Goal: Task Accomplishment & Management: Complete application form

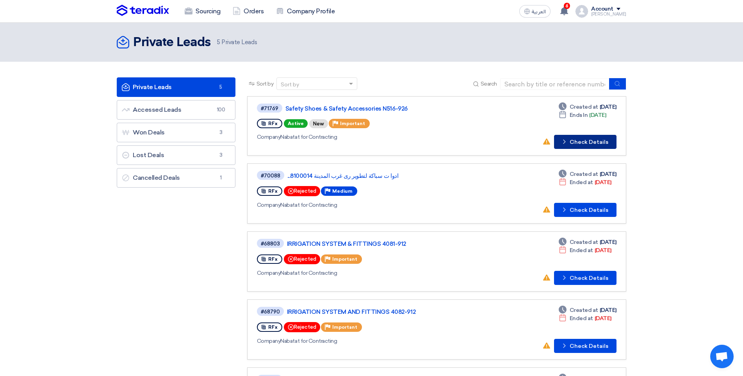
click at [559, 148] on button "Check details Check Details" at bounding box center [585, 142] width 62 height 14
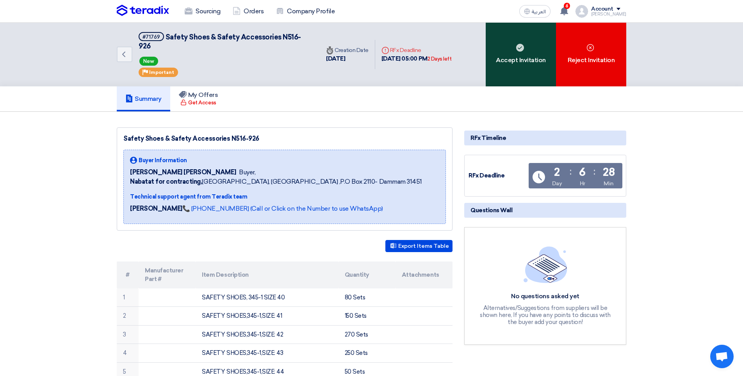
click at [520, 48] on div "Accept Invitation" at bounding box center [521, 55] width 70 height 64
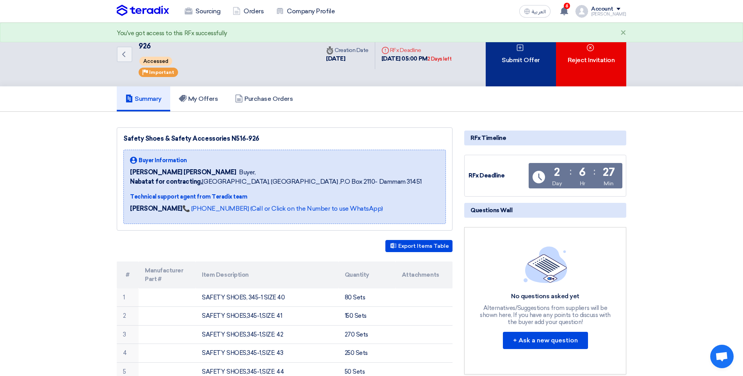
click at [514, 69] on div "Submit Offer" at bounding box center [521, 55] width 70 height 64
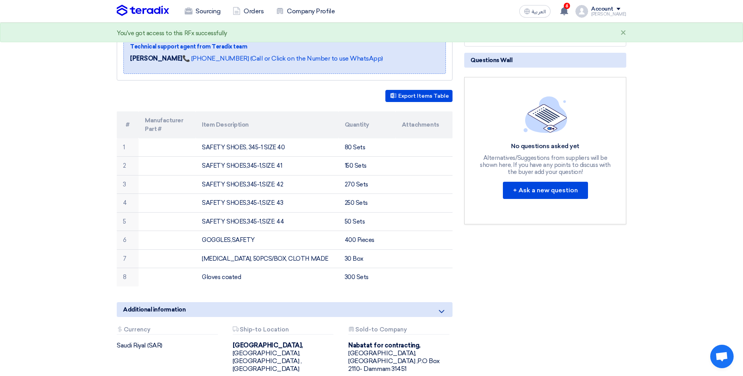
scroll to position [156, 0]
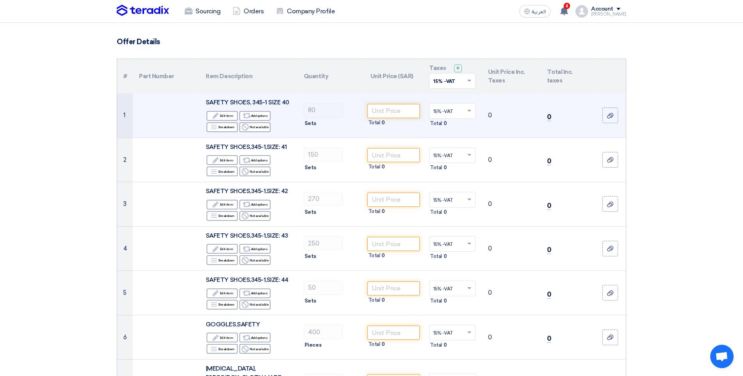
scroll to position [39, 0]
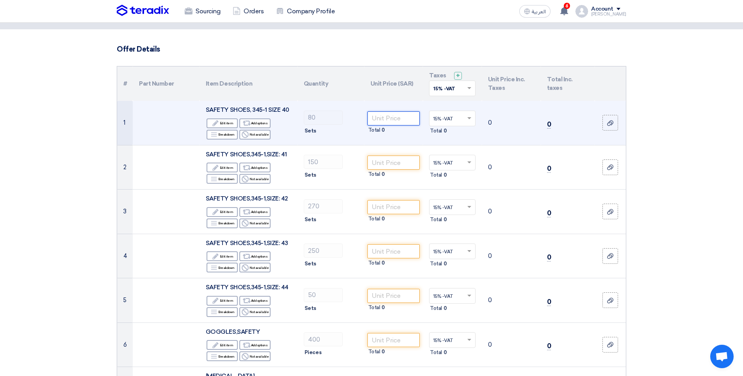
click at [382, 118] on input "number" at bounding box center [393, 118] width 53 height 14
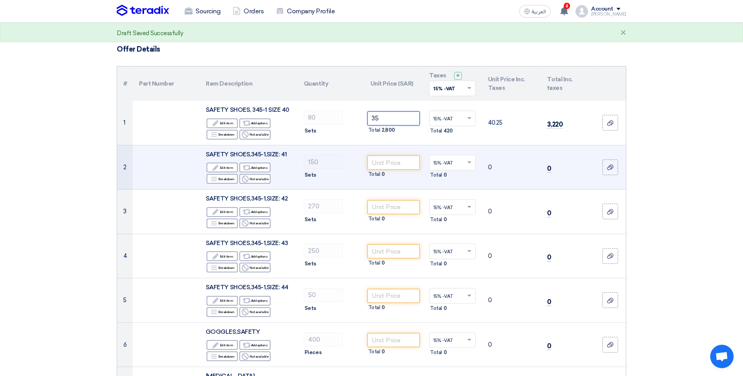
type input "35"
click at [375, 161] on input "number" at bounding box center [393, 162] width 53 height 14
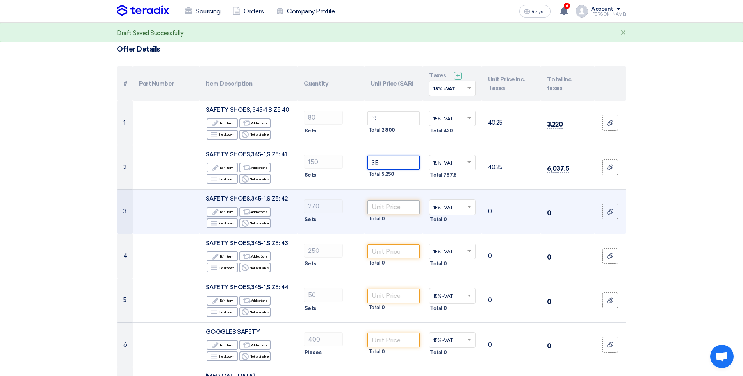
type input "35"
click at [379, 206] on input "number" at bounding box center [393, 207] width 53 height 14
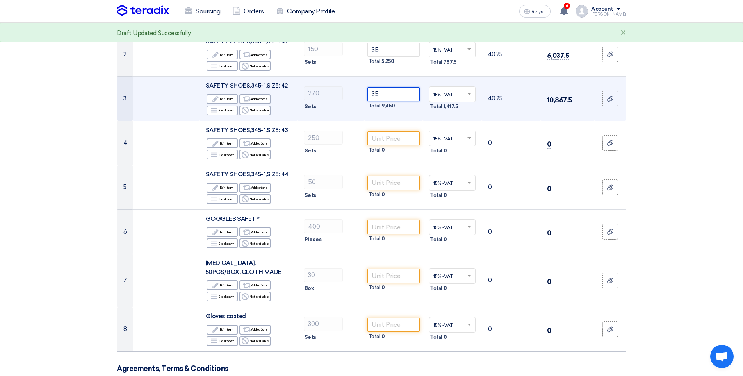
scroll to position [156, 0]
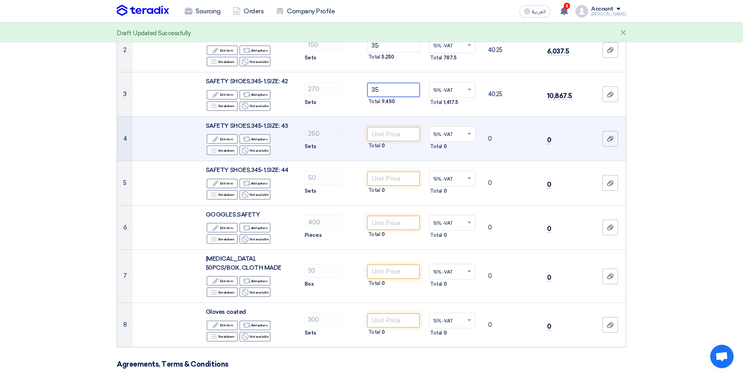
type input "35"
click at [382, 138] on input "number" at bounding box center [393, 134] width 53 height 14
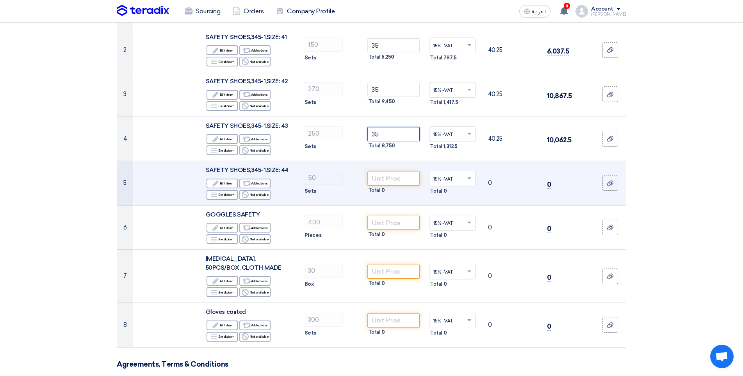
type input "35"
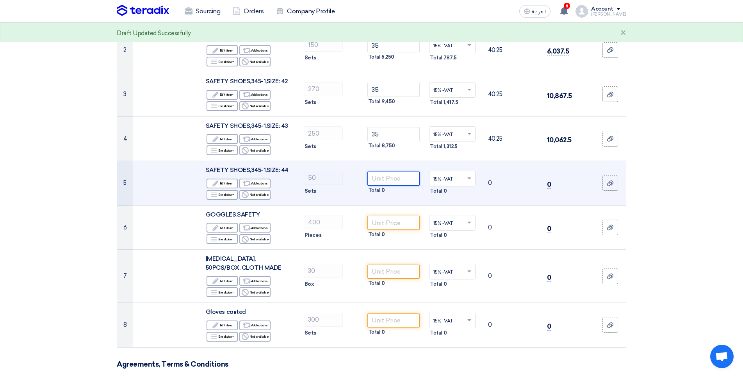
click at [387, 179] on input "number" at bounding box center [393, 178] width 53 height 14
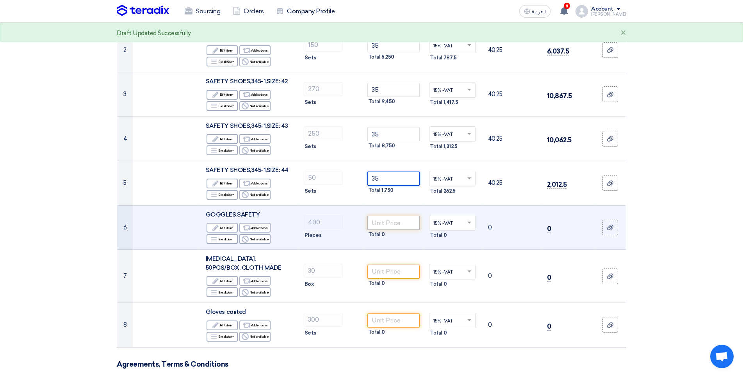
type input "35"
click at [376, 224] on input "number" at bounding box center [393, 223] width 53 height 14
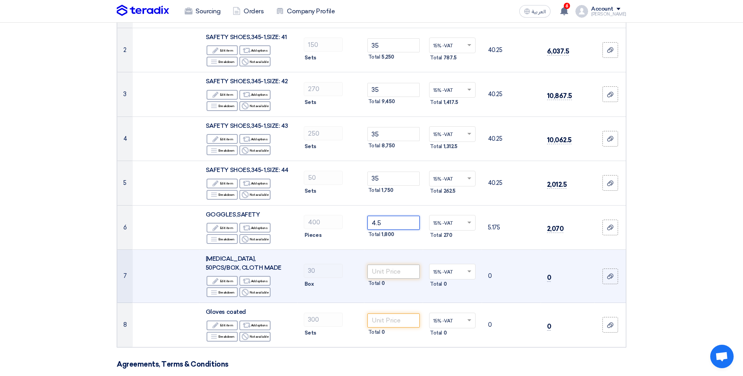
type input "4.5"
click at [382, 277] on input "number" at bounding box center [393, 271] width 53 height 14
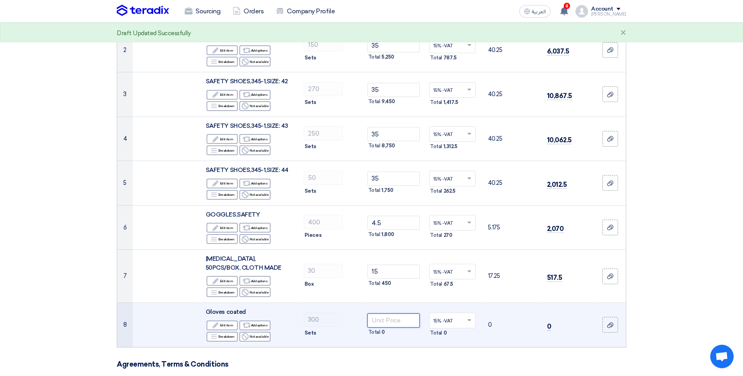
click at [388, 315] on input "number" at bounding box center [393, 320] width 53 height 14
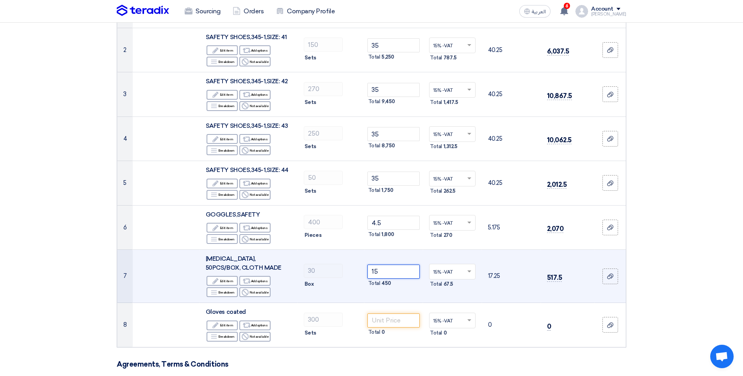
click at [392, 270] on input "15" at bounding box center [393, 271] width 53 height 14
type input "1"
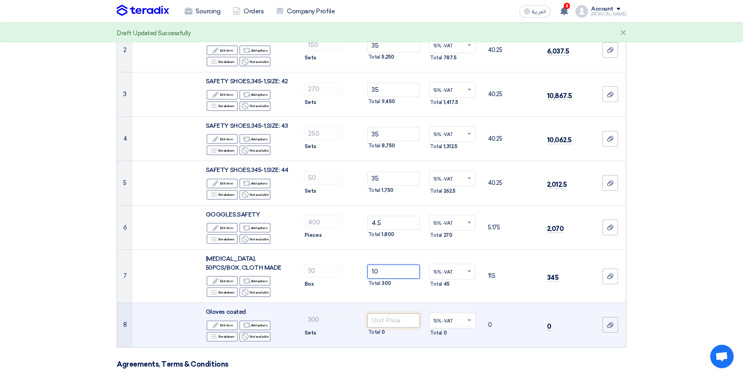
type input "10"
click at [407, 320] on input "number" at bounding box center [393, 320] width 53 height 14
type input "1"
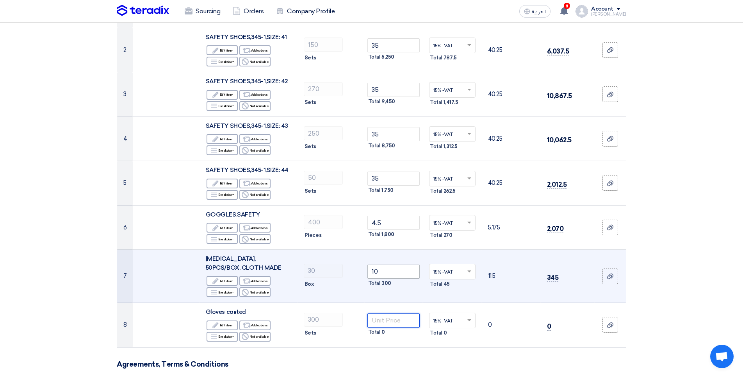
type input ".9"
type input "1.3"
click at [384, 274] on input "10" at bounding box center [393, 271] width 53 height 14
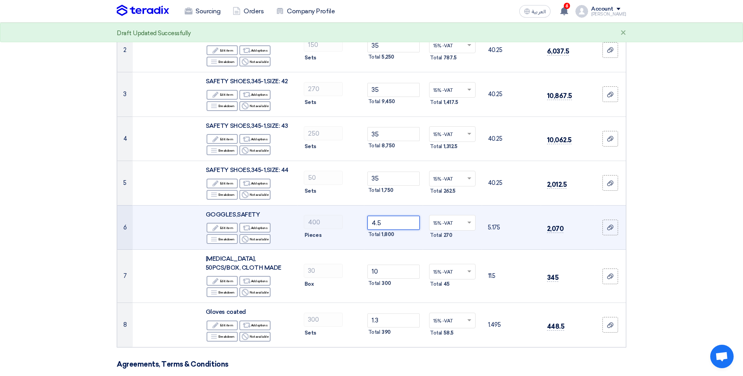
click at [392, 223] on input "4.5" at bounding box center [393, 223] width 53 height 14
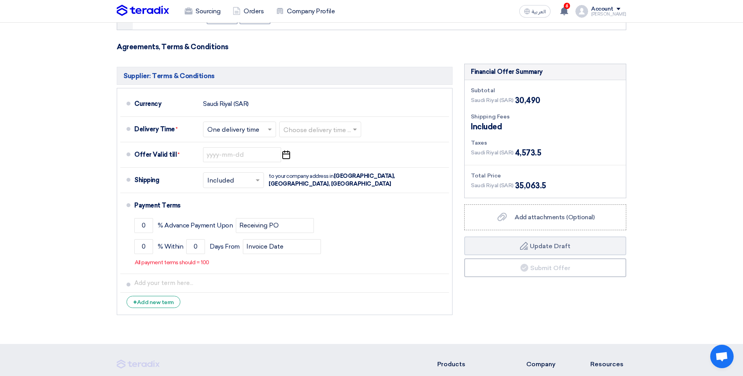
scroll to position [461, 0]
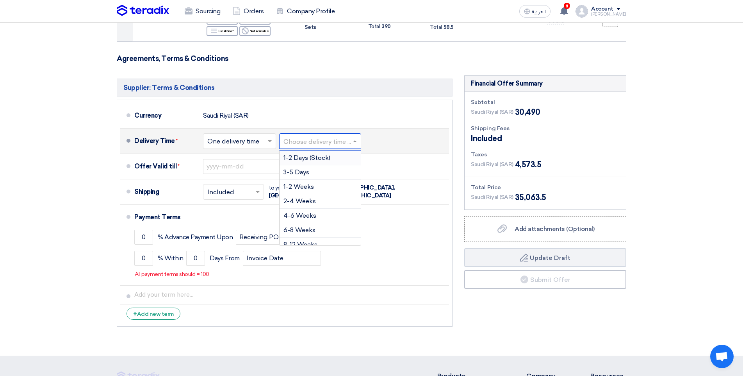
click at [339, 142] on input "text" at bounding box center [320, 141] width 74 height 11
click at [309, 168] on span "3-5 Days" at bounding box center [296, 171] width 26 height 7
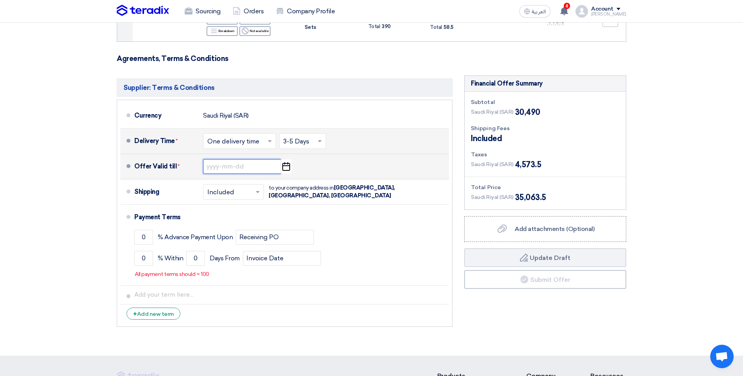
click at [251, 171] on input at bounding box center [242, 166] width 78 height 15
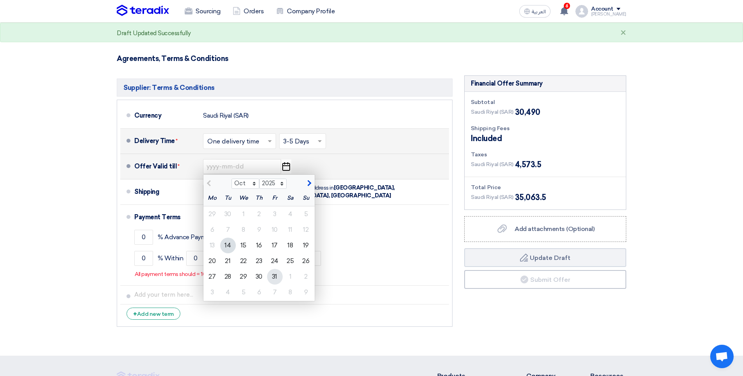
click at [270, 273] on div "31" at bounding box center [275, 277] width 16 height 16
type input "[DATE]"
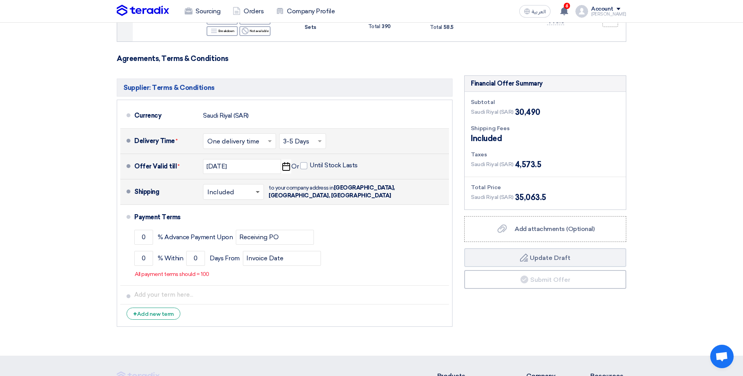
click at [259, 192] on span at bounding box center [258, 192] width 4 height 3
click at [234, 220] on span "Not Included" at bounding box center [227, 222] width 40 height 7
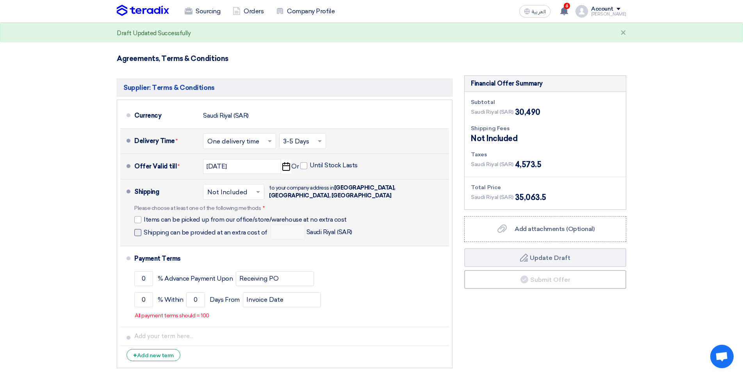
click at [143, 232] on label "Shipping can be provided at an extra cost of" at bounding box center [200, 232] width 133 height 8
click at [144, 232] on input "Shipping can be provided at an extra cost of" at bounding box center [206, 235] width 125 height 15
checkbox input "true"
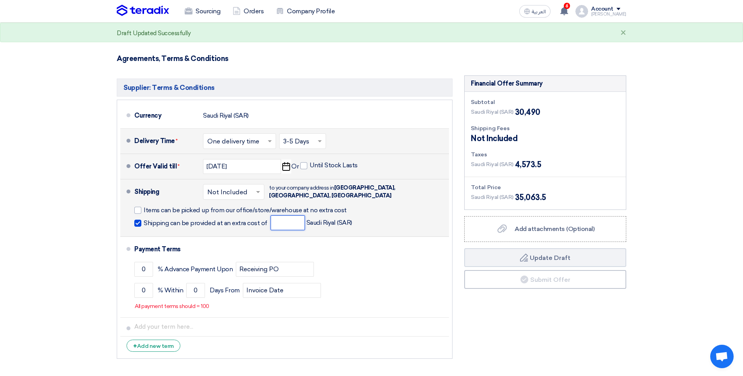
click at [281, 219] on input "number" at bounding box center [288, 222] width 34 height 15
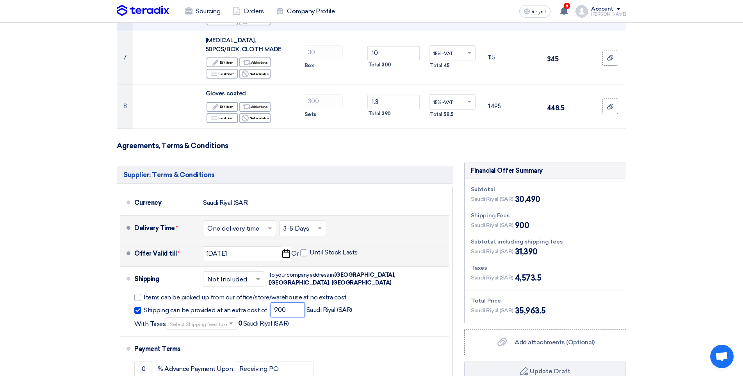
scroll to position [383, 0]
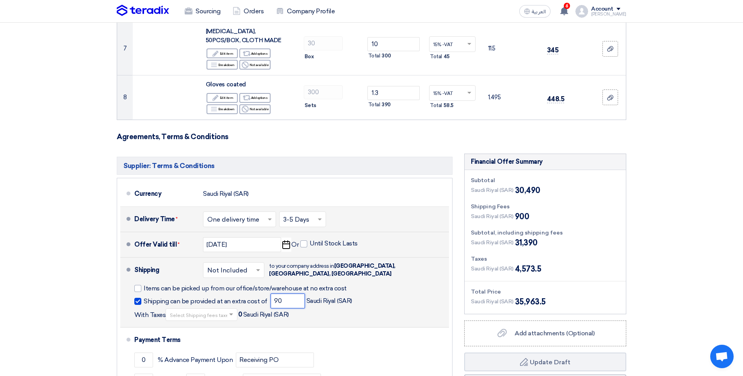
type input "9"
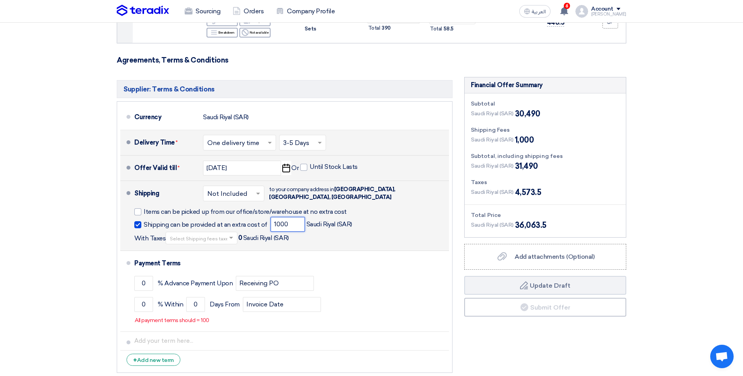
scroll to position [461, 0]
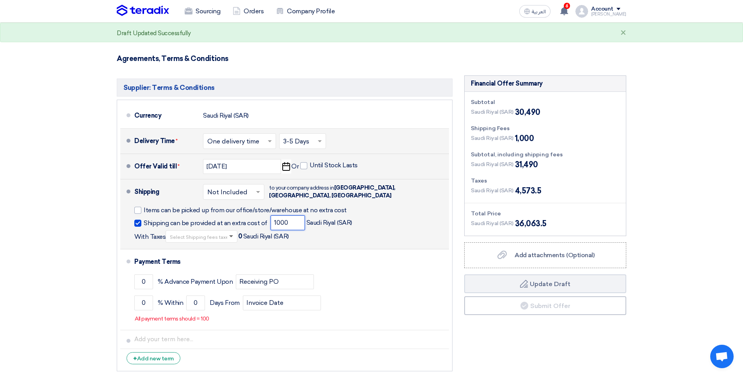
type input "1000"
click at [229, 235] on span at bounding box center [231, 236] width 4 height 2
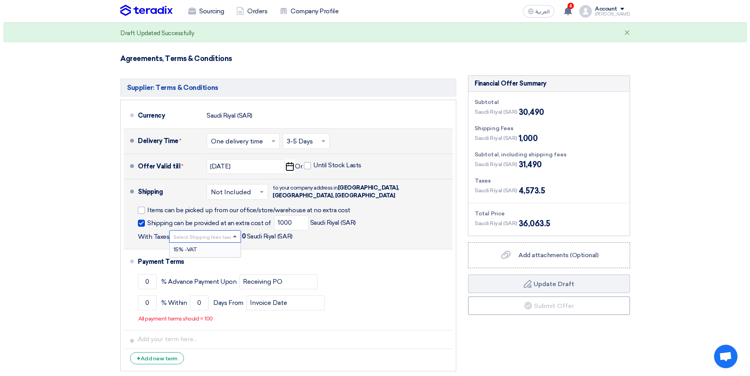
scroll to position [1, 0]
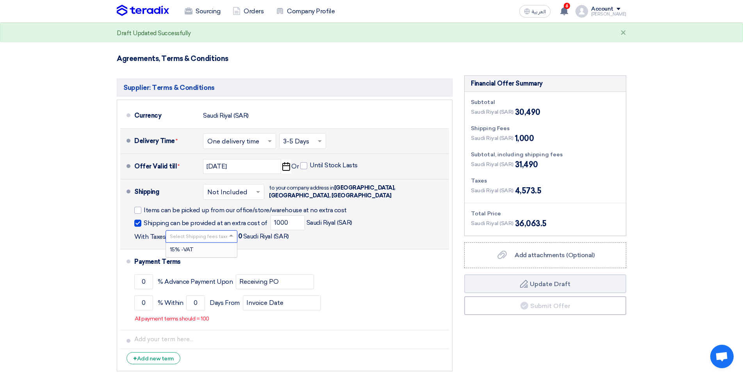
click at [203, 249] on div "15% -VAT" at bounding box center [201, 249] width 71 height 14
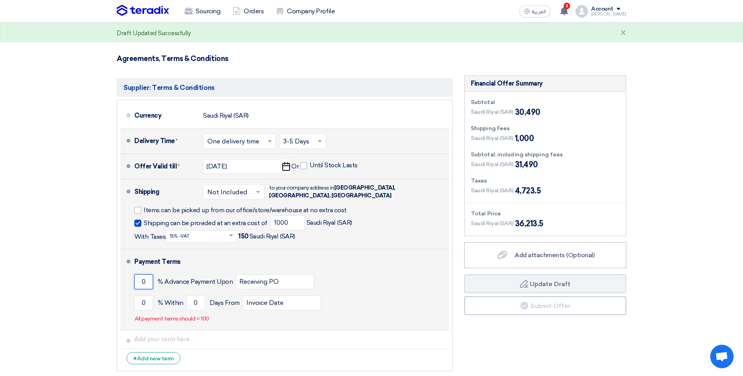
drag, startPoint x: 139, startPoint y: 276, endPoint x: 202, endPoint y: 289, distance: 64.0
click at [140, 277] on input "0" at bounding box center [143, 281] width 19 height 15
click at [142, 301] on input "0" at bounding box center [143, 302] width 19 height 15
type input "100"
click at [190, 301] on input "0" at bounding box center [195, 302] width 19 height 15
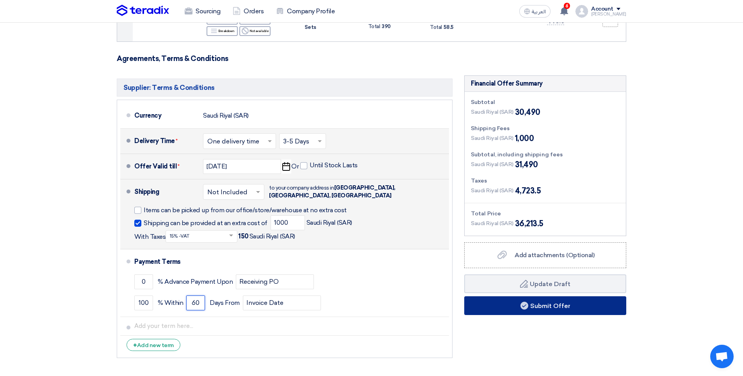
type input "60"
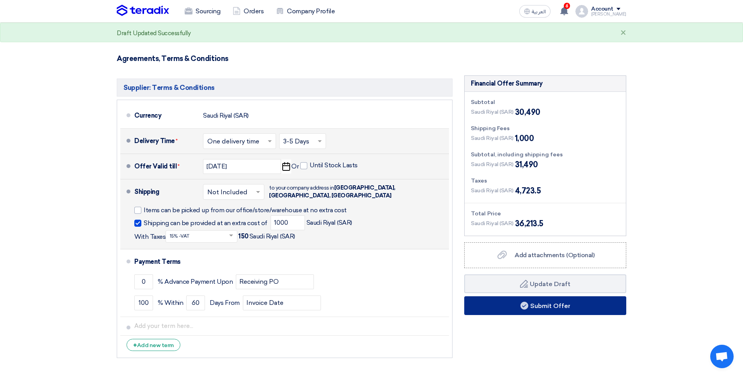
click at [473, 305] on button "Submit Offer" at bounding box center [545, 305] width 162 height 19
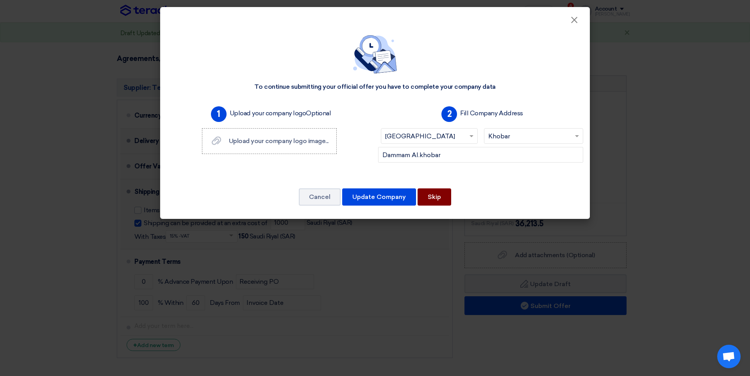
click at [440, 197] on button "Skip" at bounding box center [434, 196] width 34 height 17
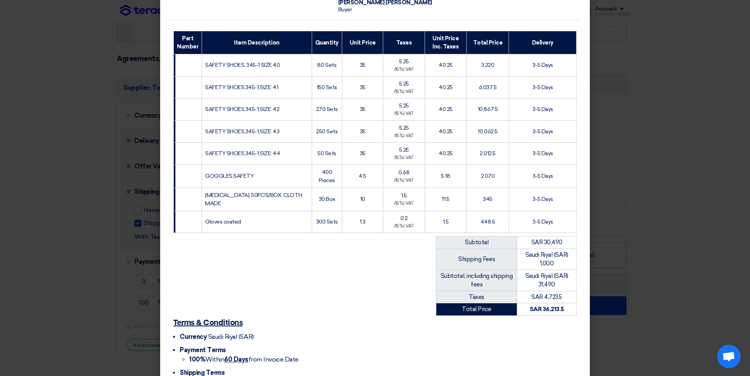
scroll to position [149, 0]
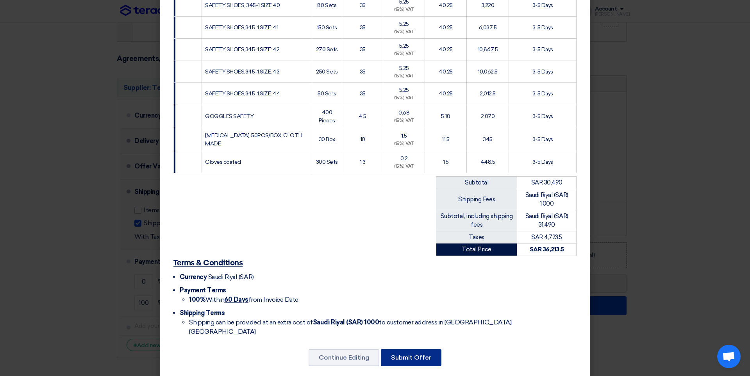
click at [405, 351] on button "Submit Offer" at bounding box center [411, 357] width 61 height 17
